Goal: Task Accomplishment & Management: Complete application form

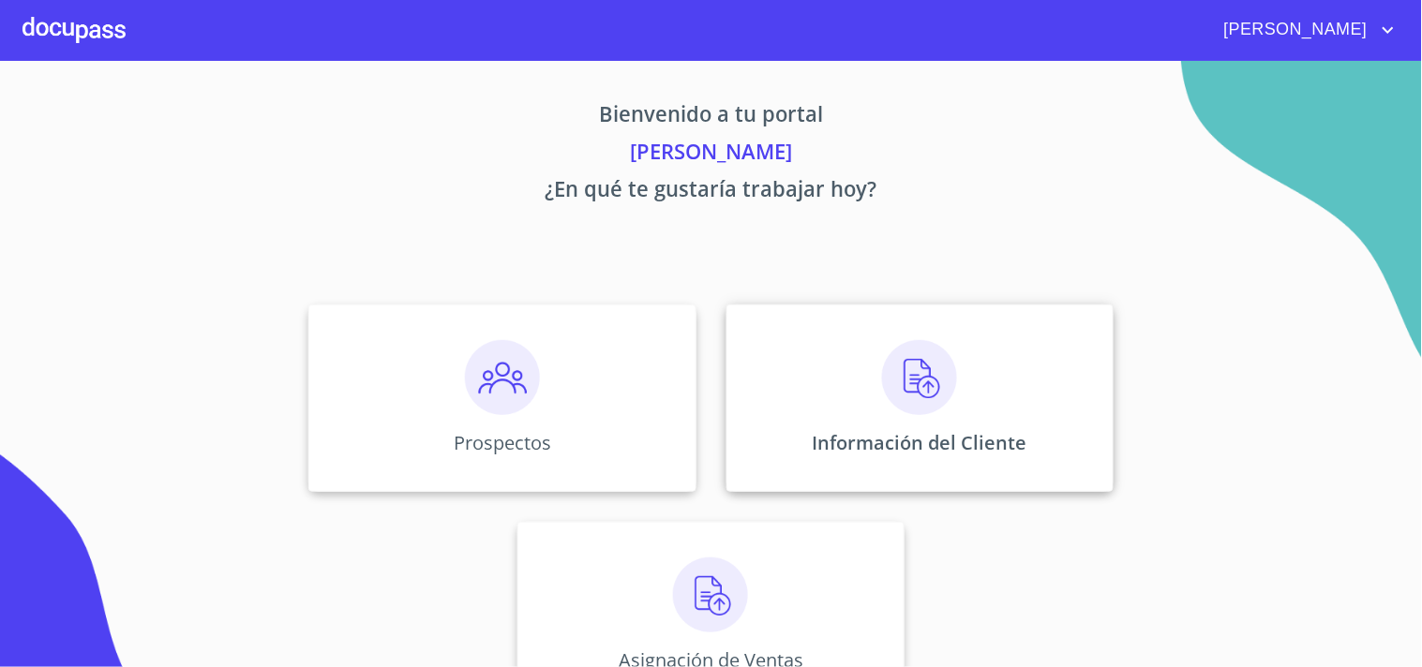
click at [900, 366] on img at bounding box center [919, 377] width 75 height 75
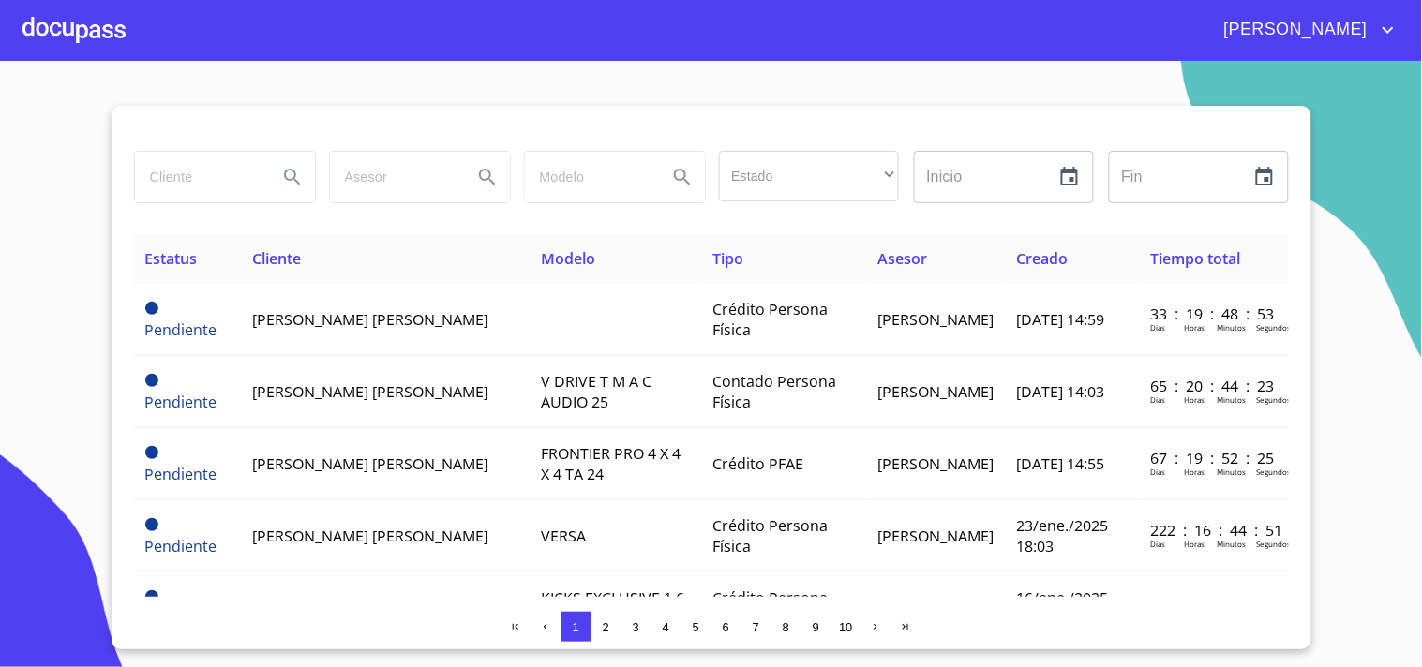
click at [603, 629] on span "2" at bounding box center [606, 627] width 7 height 14
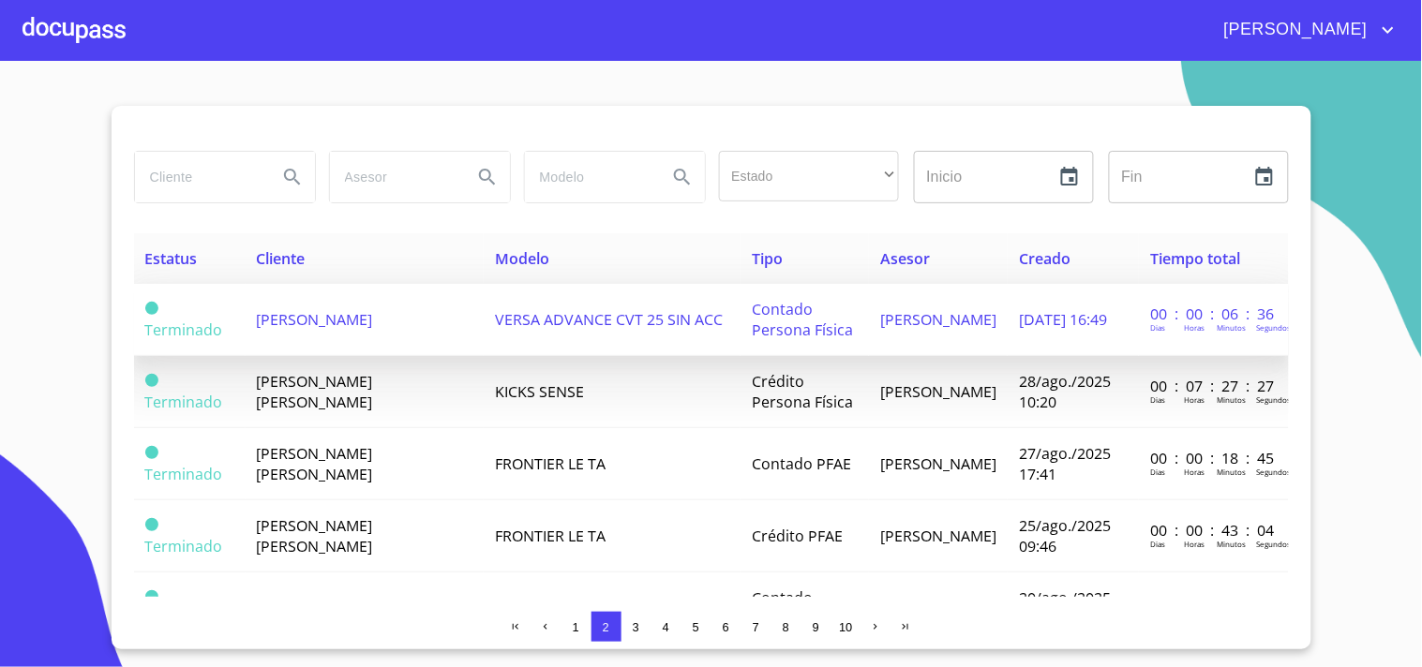
click at [368, 309] on span "[PERSON_NAME]" at bounding box center [315, 319] width 116 height 21
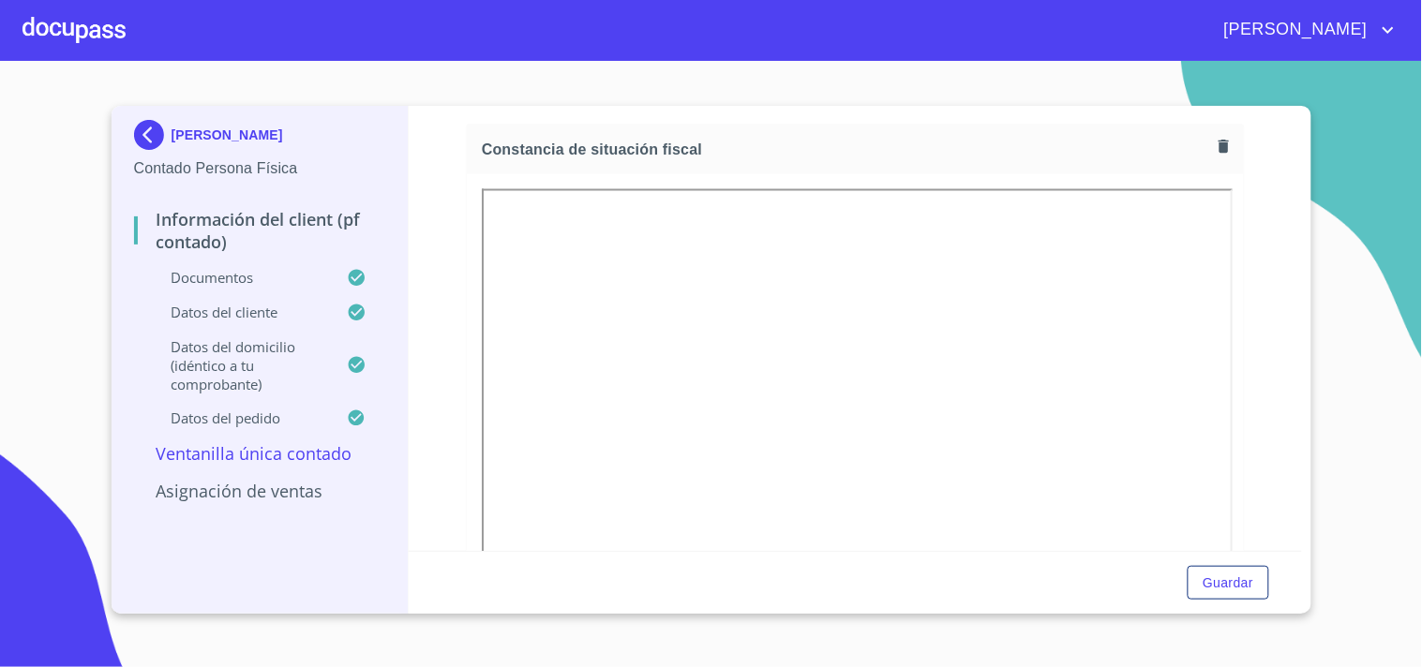
scroll to position [2656, 0]
click at [1218, 146] on icon "button" at bounding box center [1223, 152] width 10 height 13
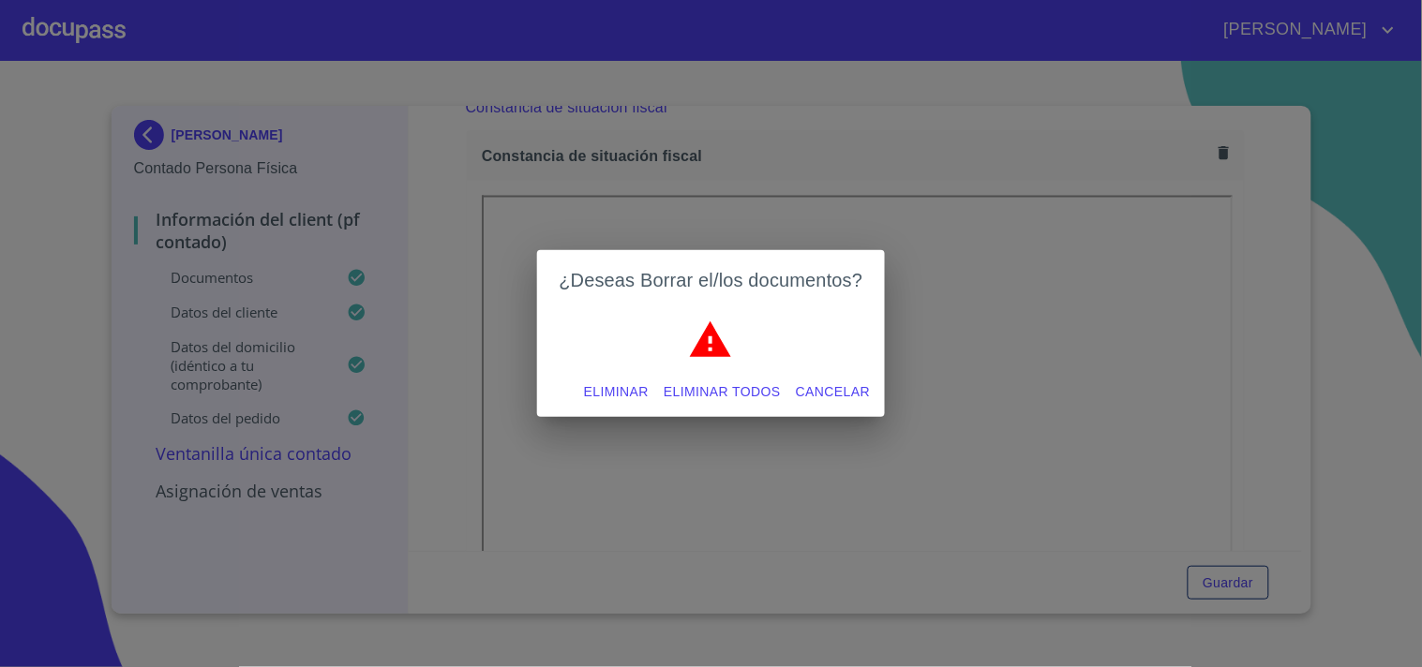
click at [630, 394] on span "Eliminar" at bounding box center [616, 391] width 65 height 23
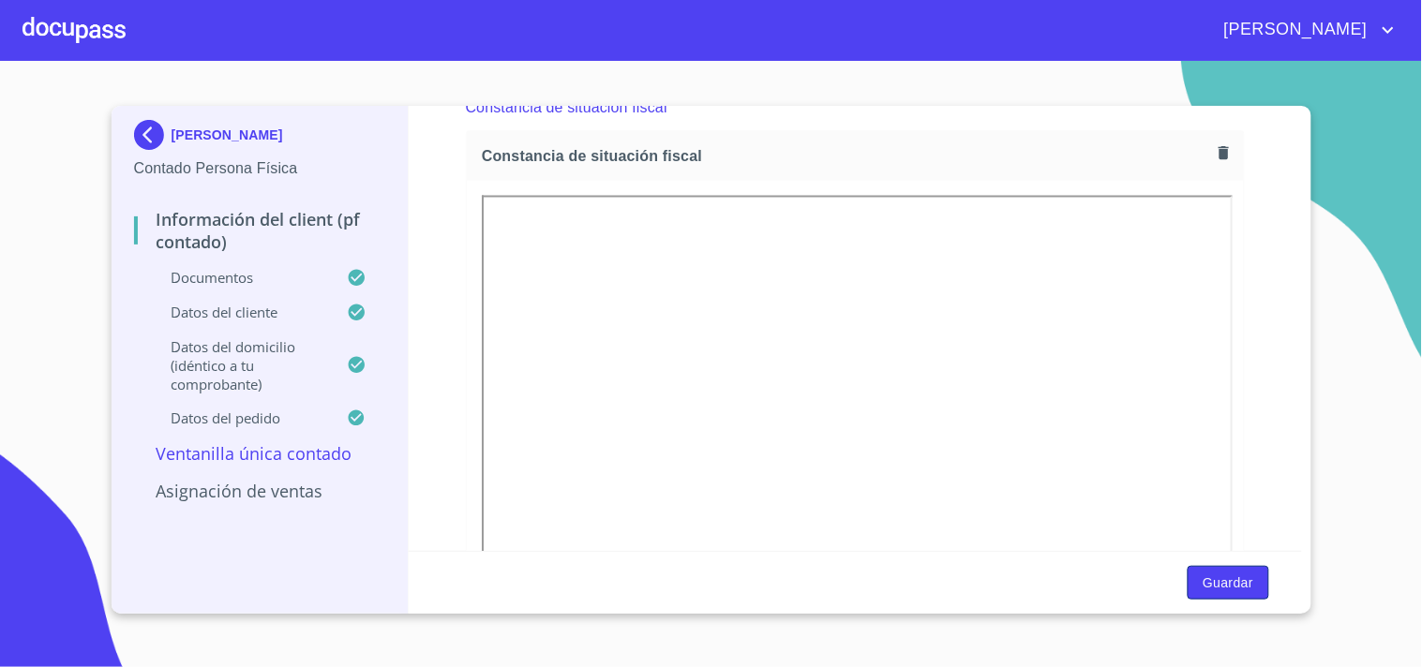
click at [1235, 582] on span "Guardar" at bounding box center [1227, 583] width 51 height 23
